Goal: Navigation & Orientation: Understand site structure

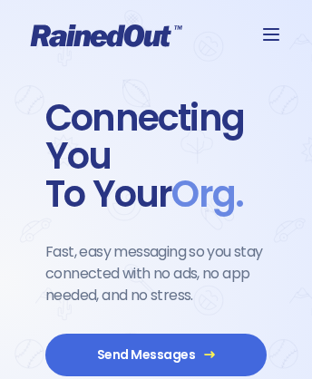
click at [156, 35] on icon at bounding box center [106, 35] width 151 height 23
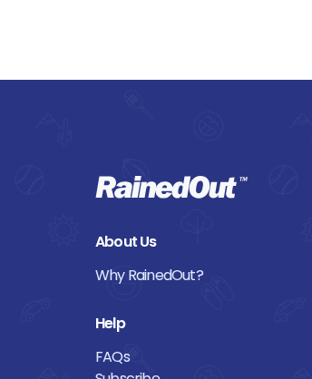
click at [156, 368] on link "Subscribe" at bounding box center [155, 378] width 121 height 21
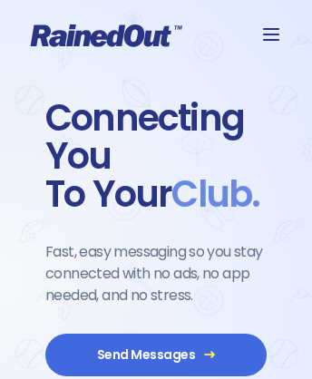
click at [156, 35] on icon at bounding box center [106, 35] width 151 height 23
